Goal: Task Accomplishment & Management: Use online tool/utility

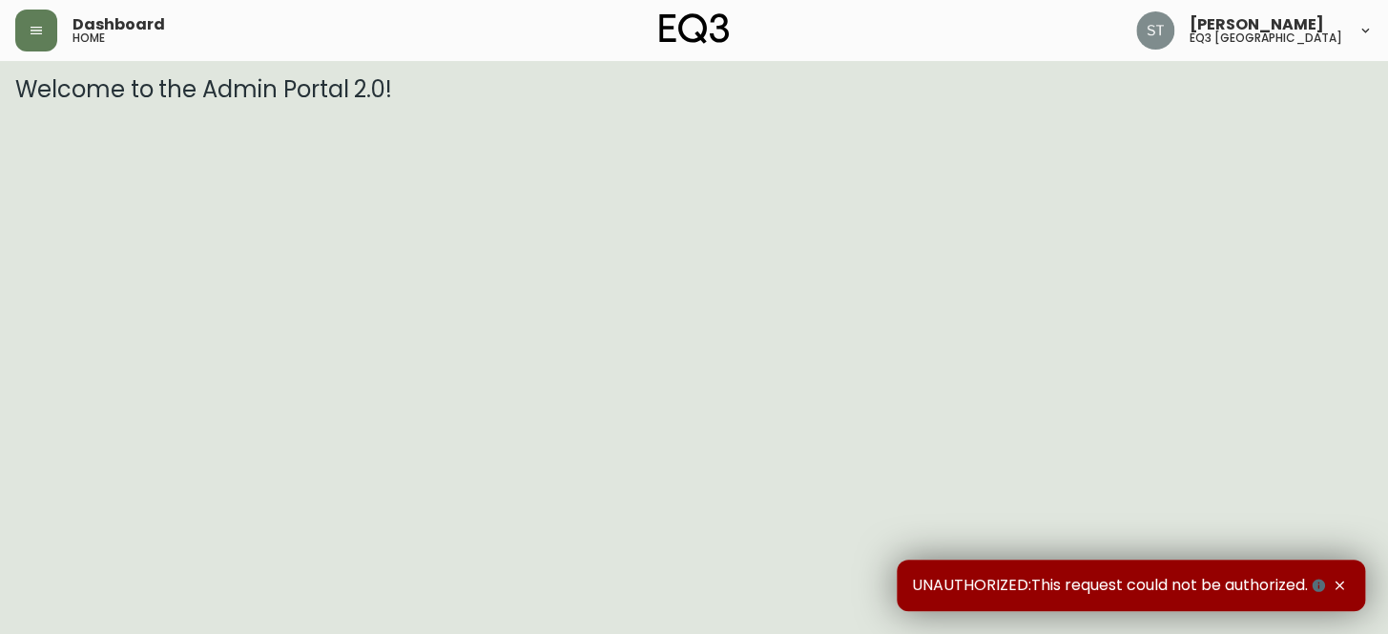
click at [1358, 28] on icon at bounding box center [1365, 30] width 15 height 15
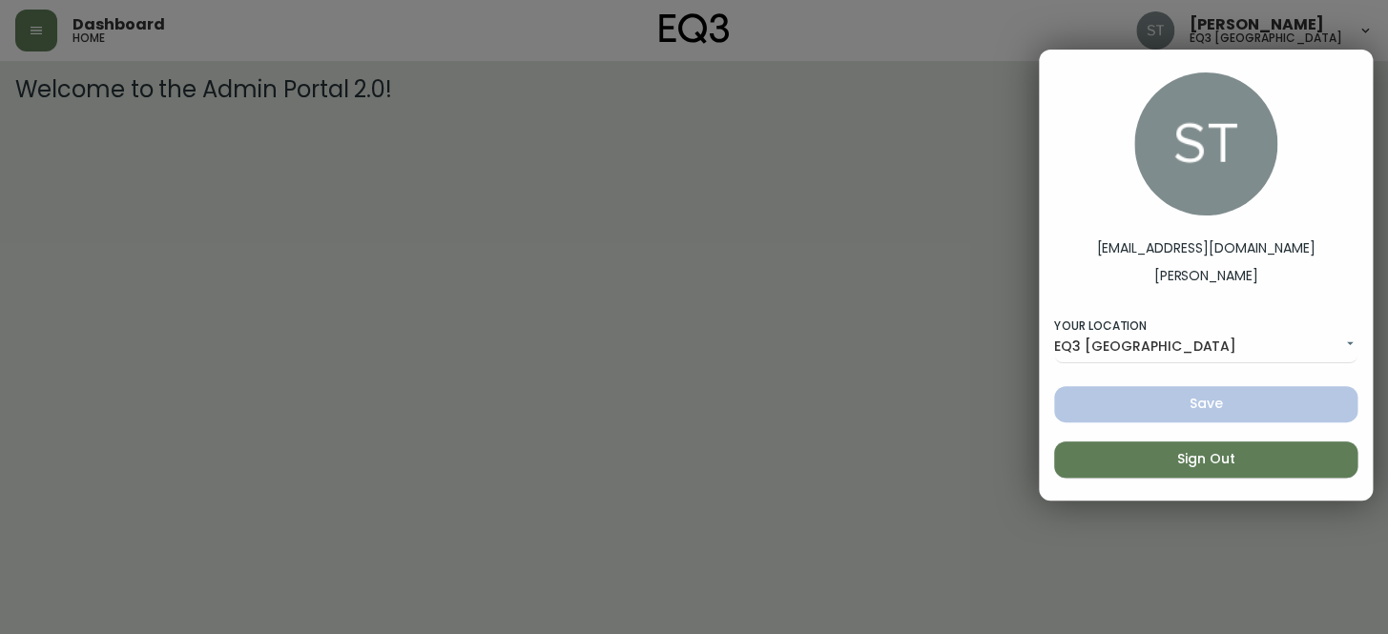
click at [783, 280] on div at bounding box center [694, 317] width 1388 height 634
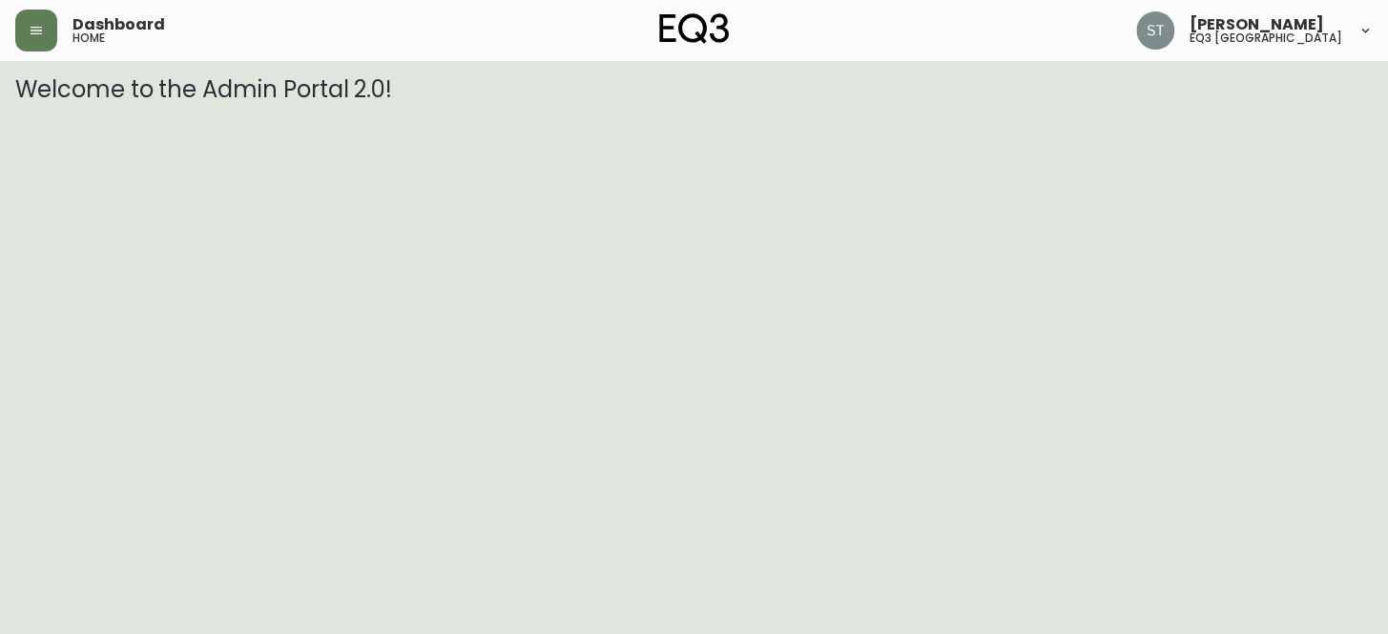
click at [688, 41] on img at bounding box center [694, 28] width 71 height 31
click at [33, 21] on button "button" at bounding box center [36, 31] width 42 height 42
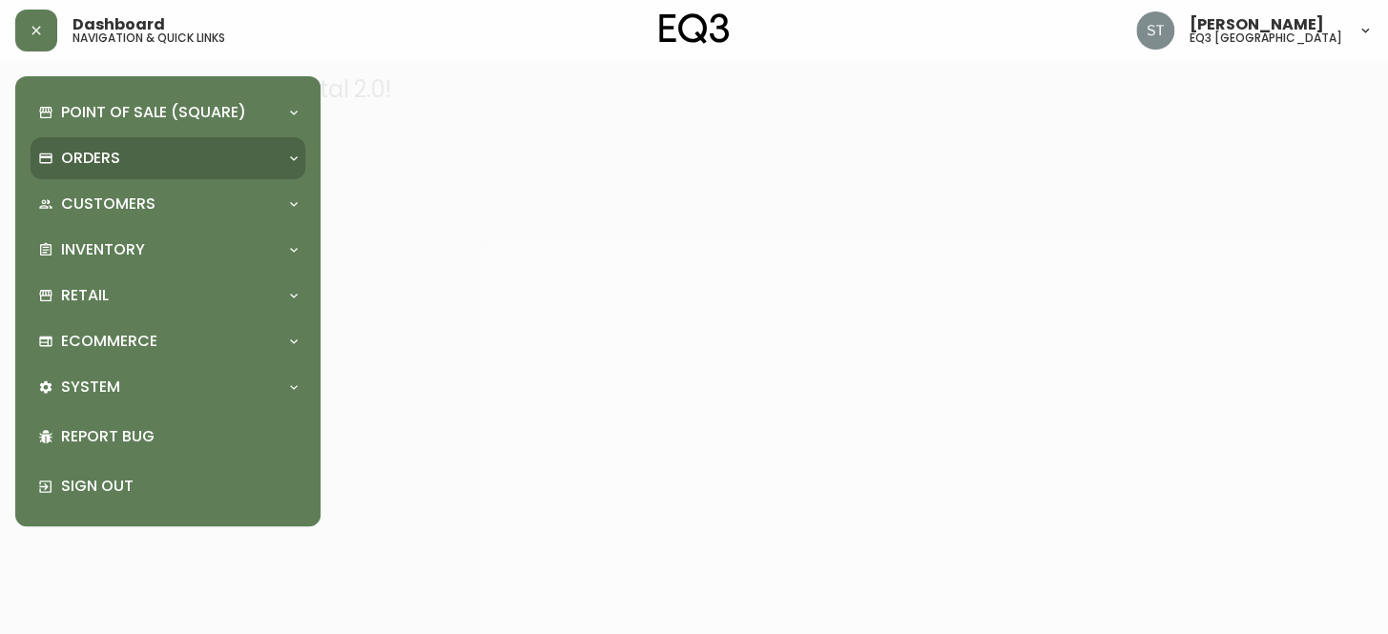
click at [73, 169] on div "Orders" at bounding box center [168, 158] width 275 height 42
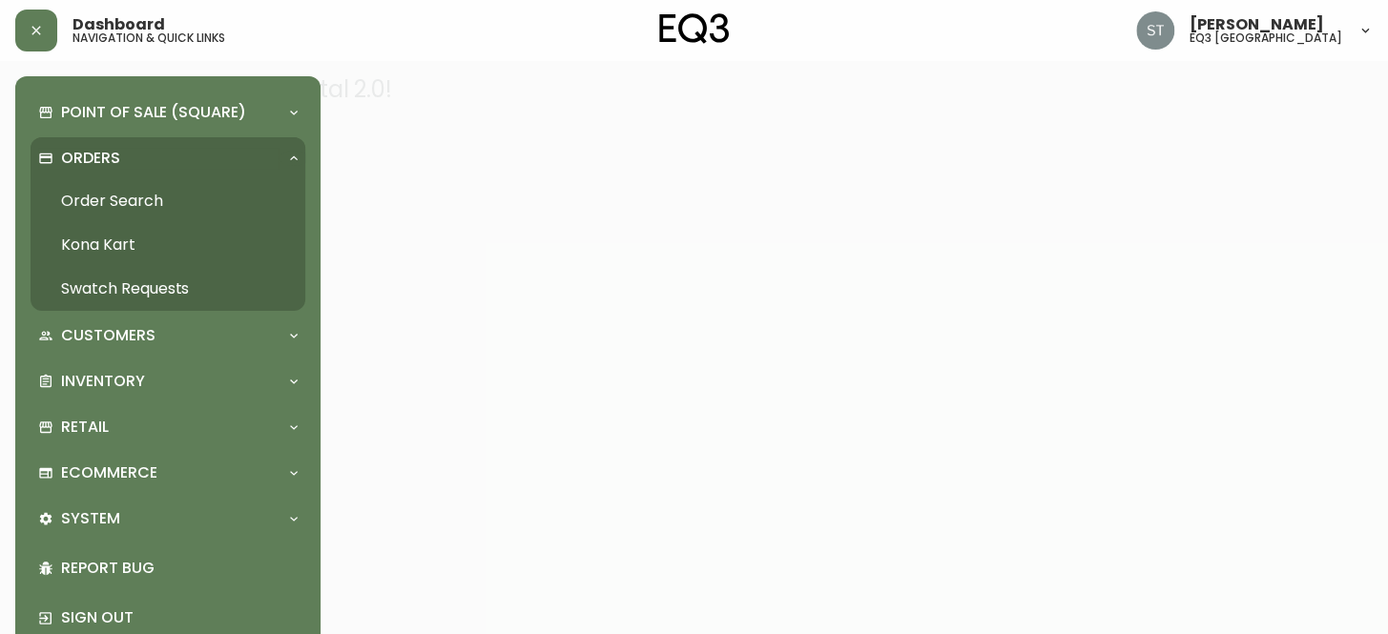
click at [93, 204] on link "Order Search" at bounding box center [168, 201] width 275 height 44
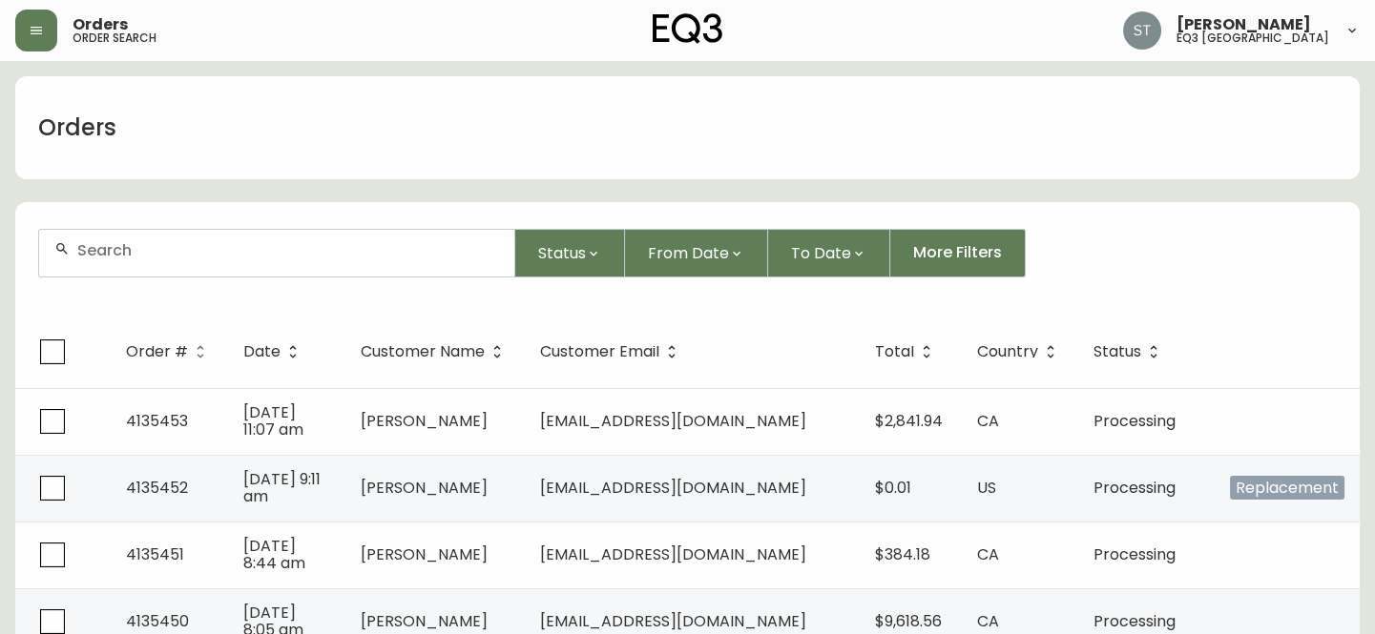
click at [212, 255] on input "text" at bounding box center [288, 250] width 422 height 18
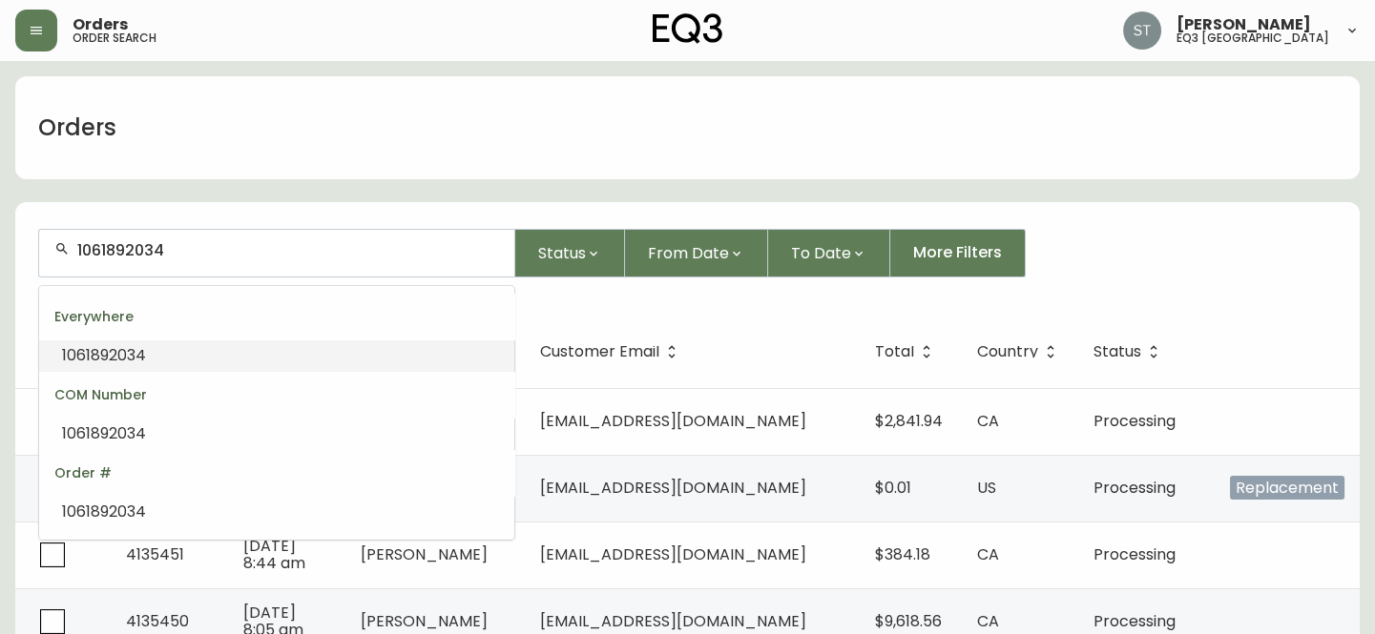
click at [135, 347] on span "1061892034" at bounding box center [104, 355] width 84 height 22
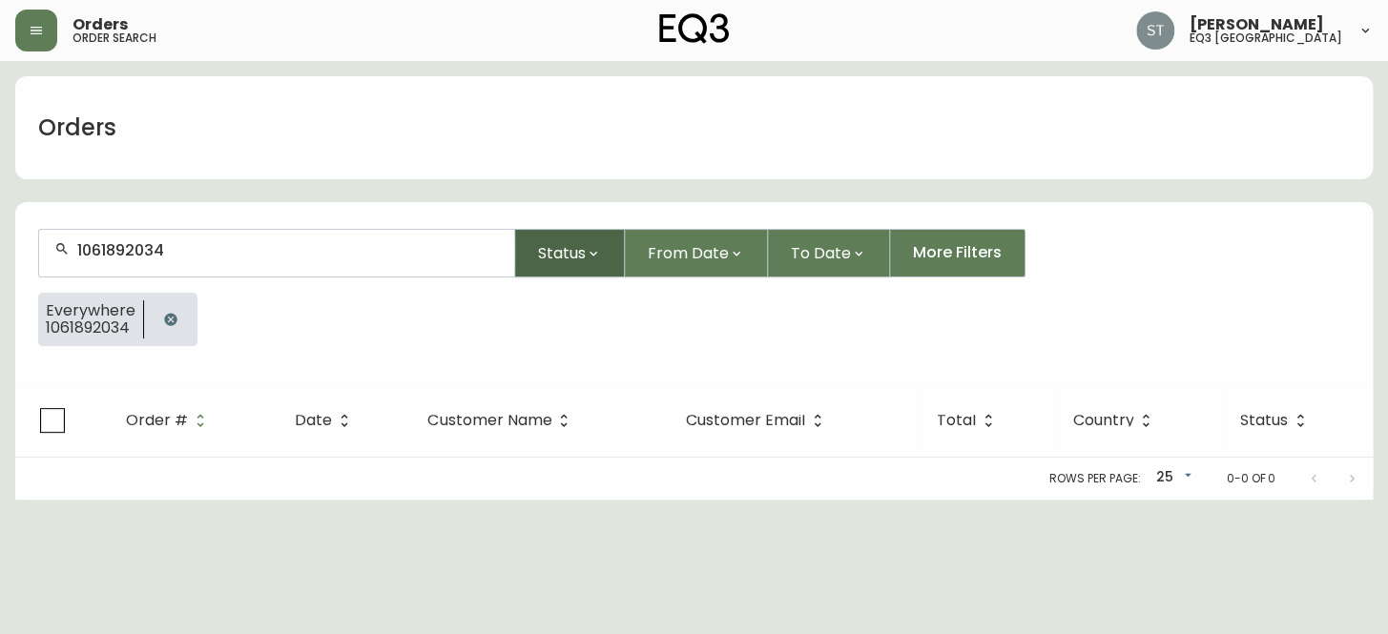
type input "1061892034"
click at [579, 254] on span "Status" at bounding box center [562, 253] width 48 height 24
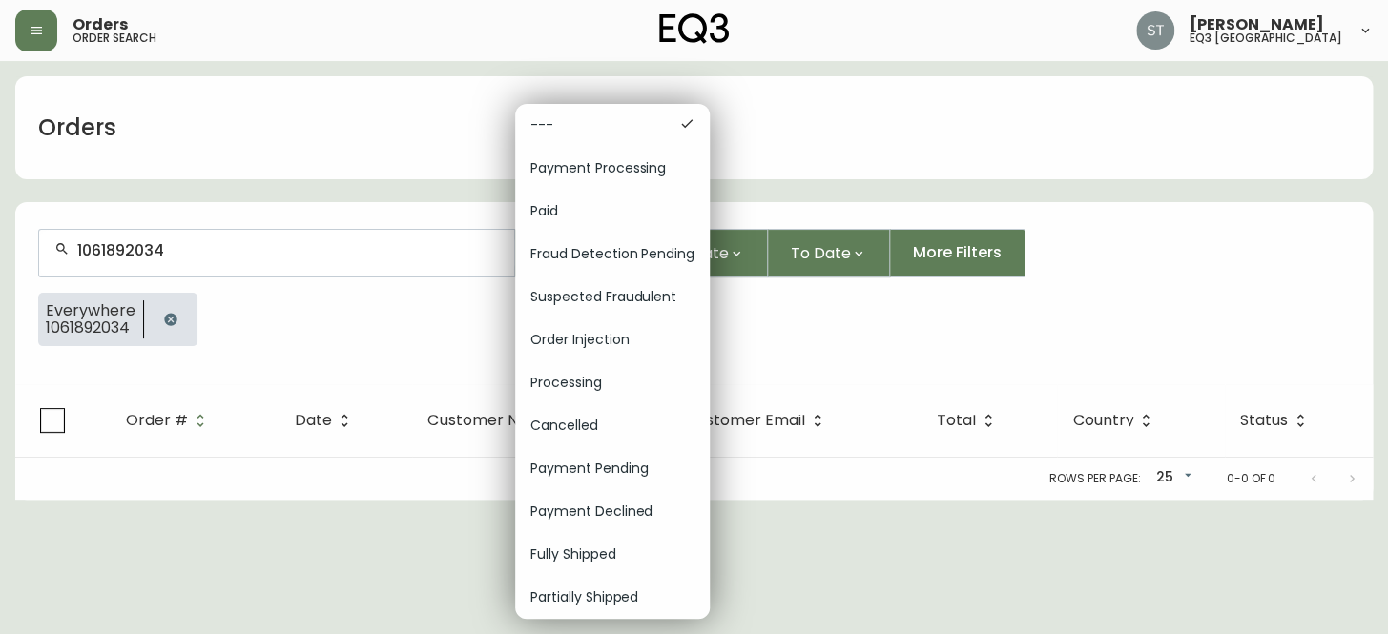
click at [1097, 296] on div at bounding box center [694, 317] width 1388 height 634
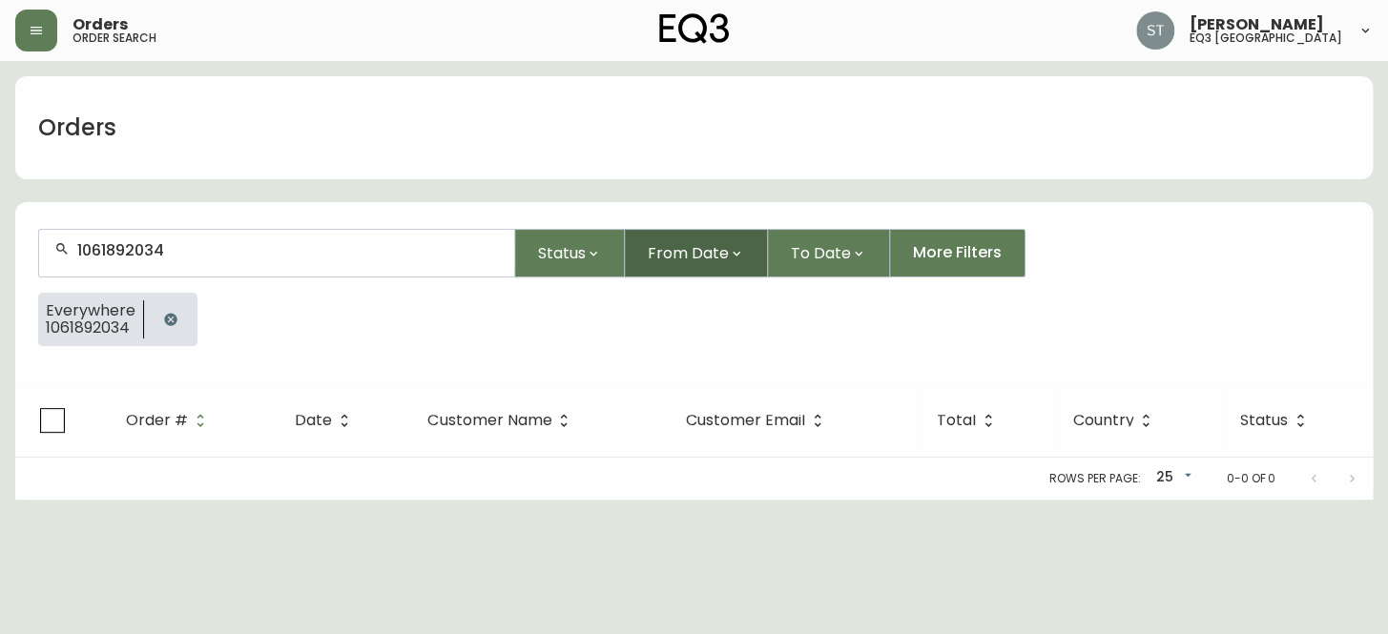
click at [740, 246] on icon "button" at bounding box center [736, 253] width 15 height 15
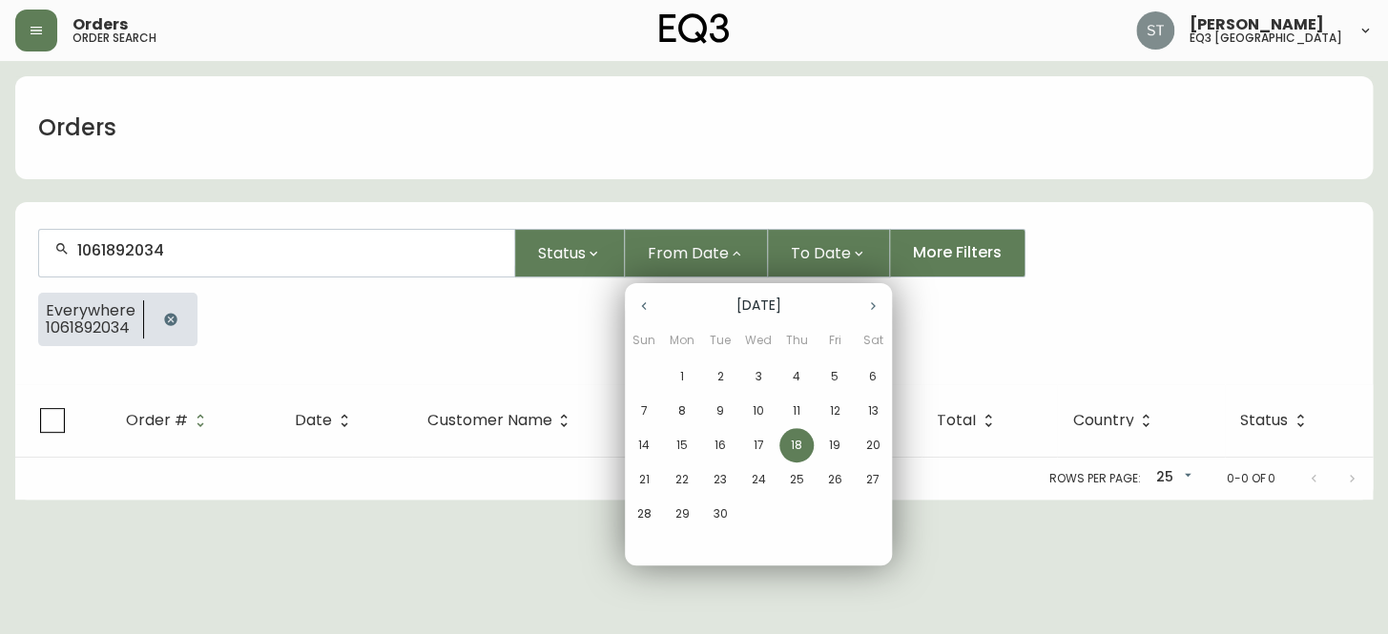
click at [527, 314] on div at bounding box center [694, 317] width 1388 height 634
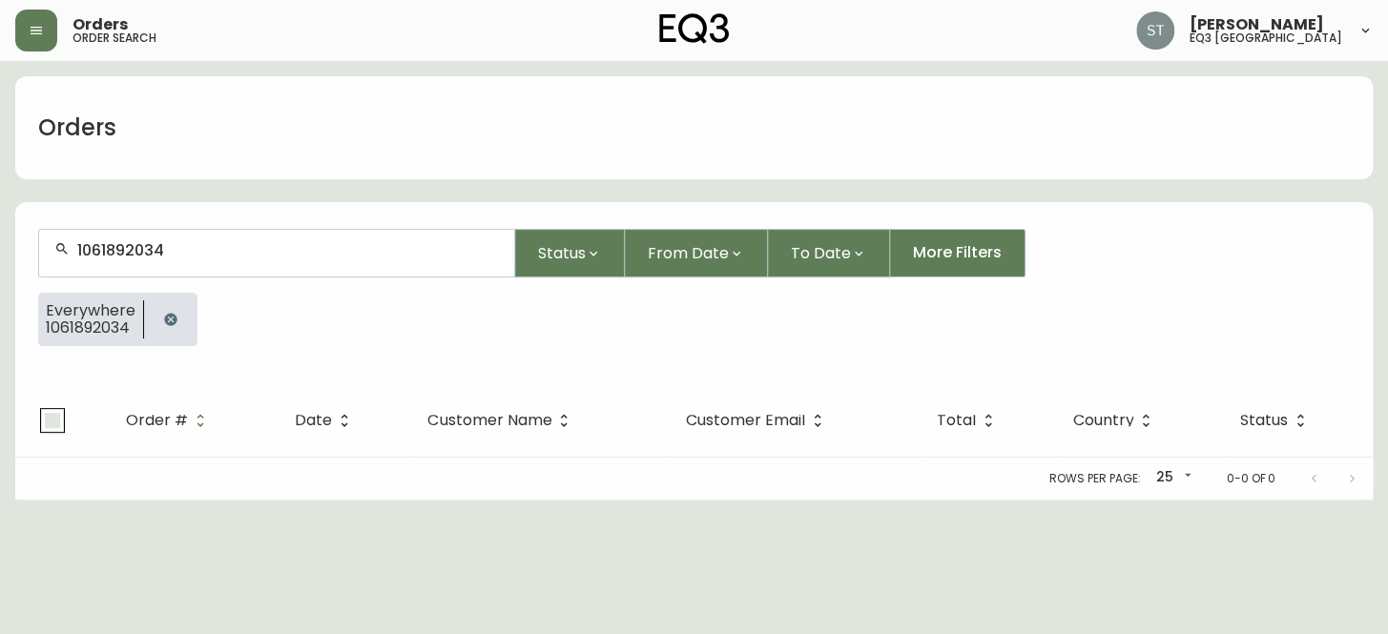
click at [38, 418] on input "checkbox" at bounding box center [53, 421] width 44 height 44
click at [54, 422] on input "checkbox" at bounding box center [53, 421] width 44 height 44
checkbox input "false"
click at [164, 321] on icon "button" at bounding box center [170, 319] width 12 height 12
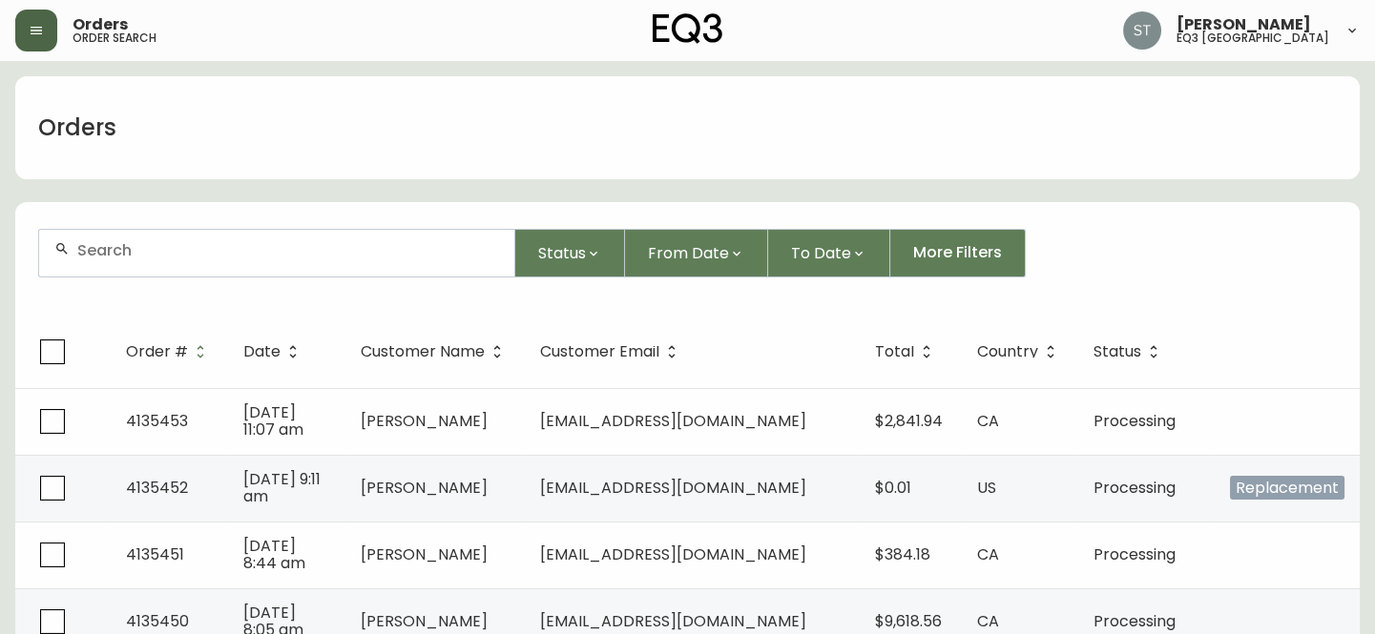
click at [29, 25] on icon "button" at bounding box center [36, 30] width 15 height 15
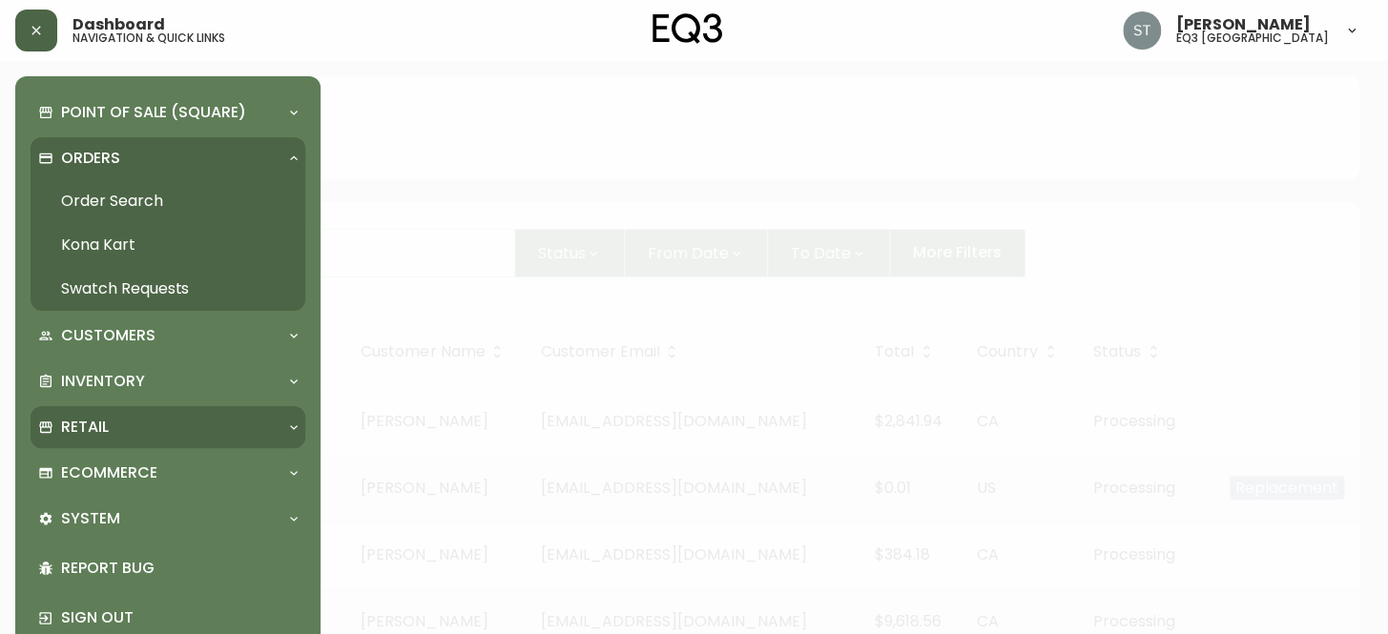
click at [114, 429] on div "Retail" at bounding box center [158, 427] width 240 height 21
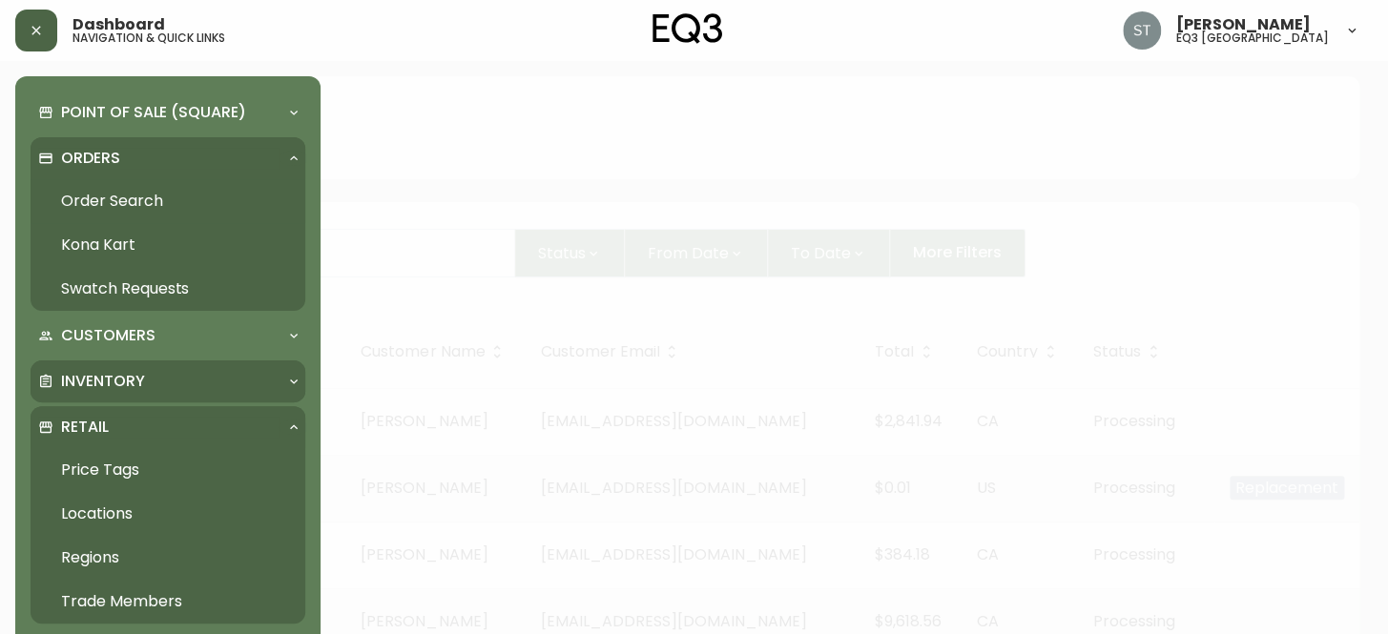
click at [113, 374] on p "Inventory" at bounding box center [103, 381] width 84 height 21
click at [122, 205] on link "Order Search" at bounding box center [168, 201] width 275 height 44
